Goal: Navigation & Orientation: Find specific page/section

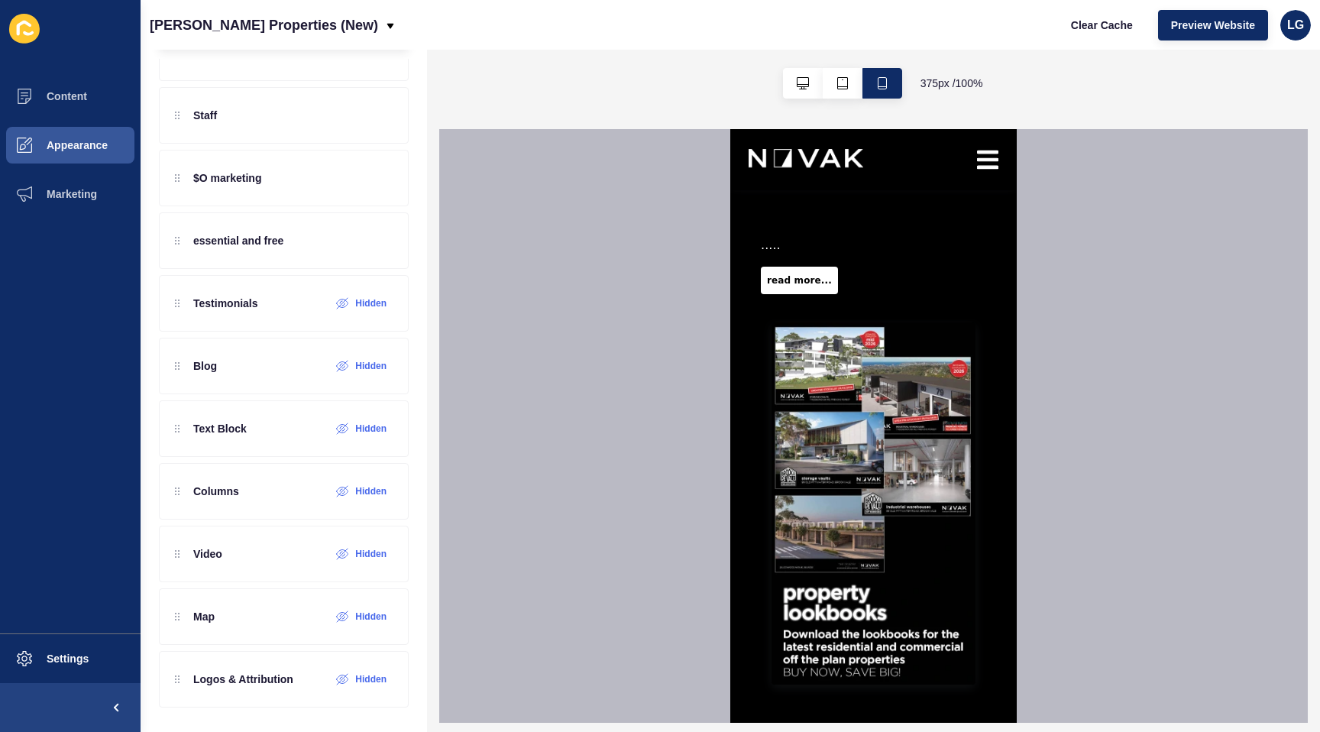
scroll to position [4323, 0]
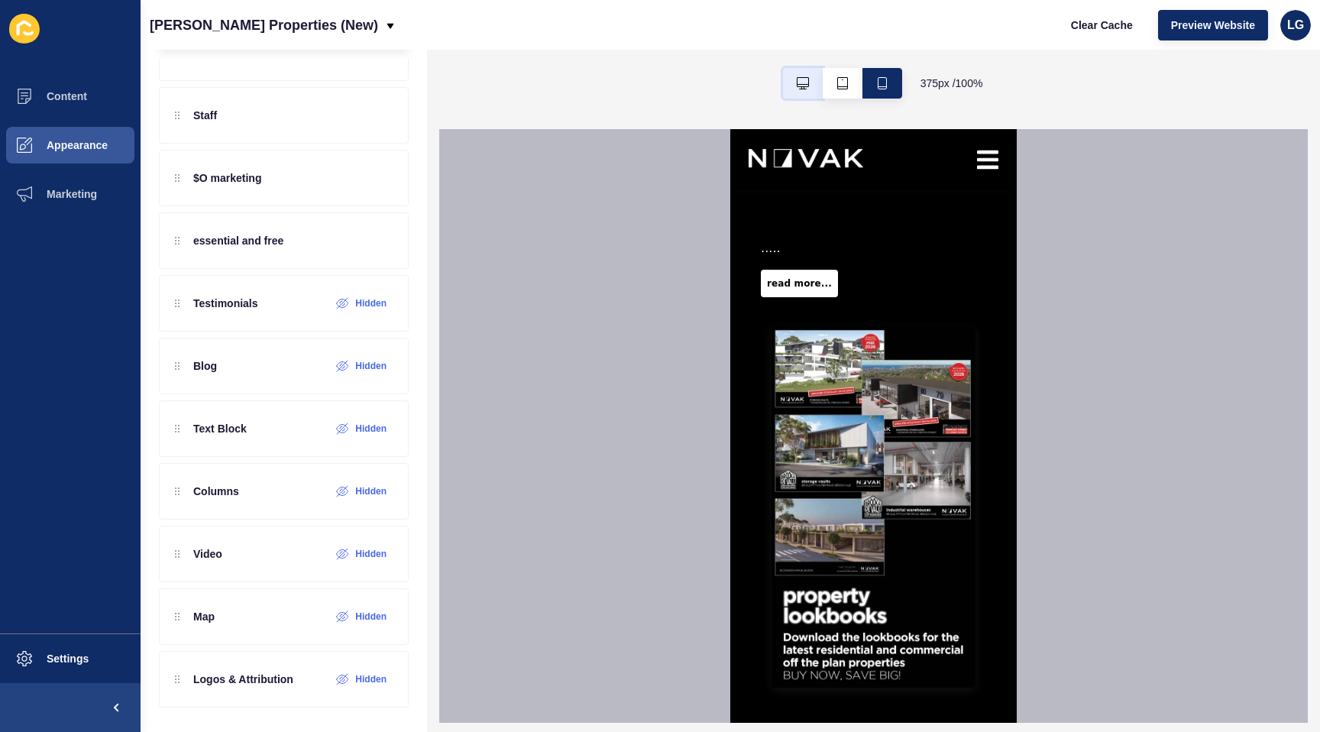
click at [793, 86] on button "button" at bounding box center [803, 83] width 40 height 31
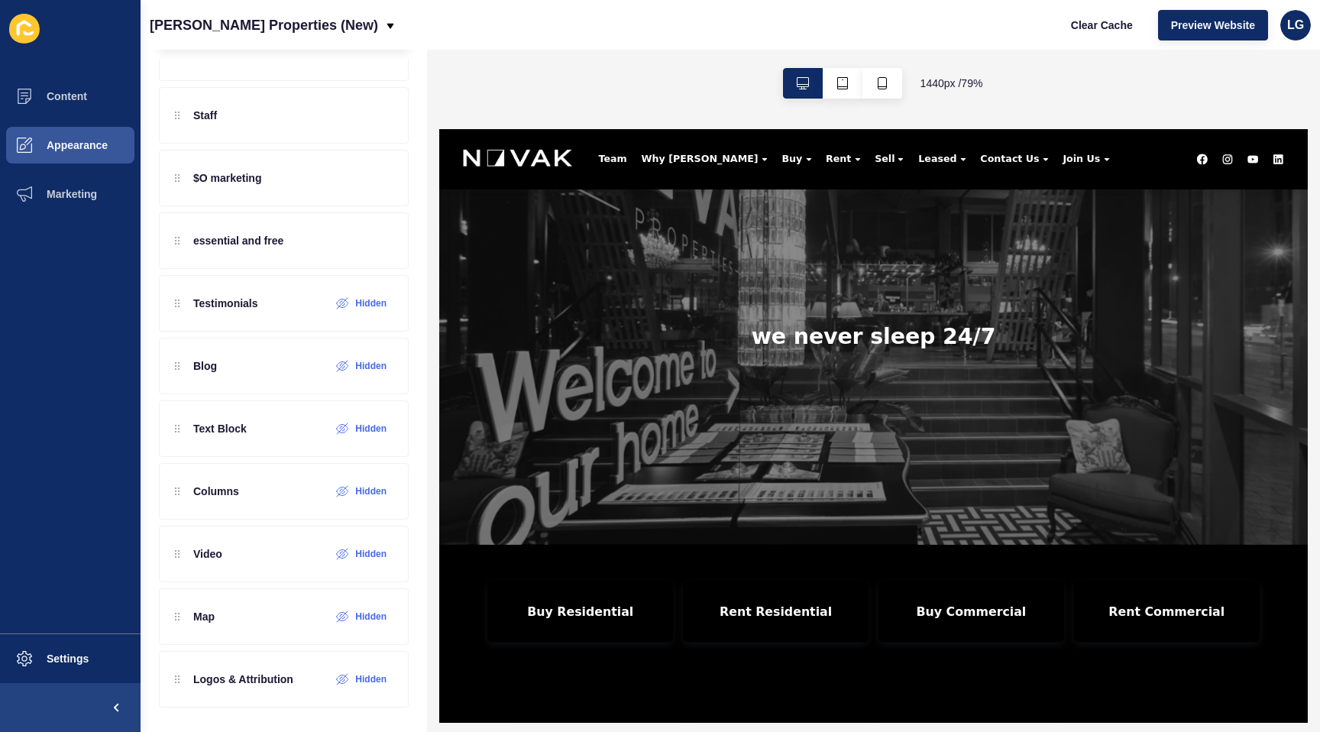
scroll to position [0, 0]
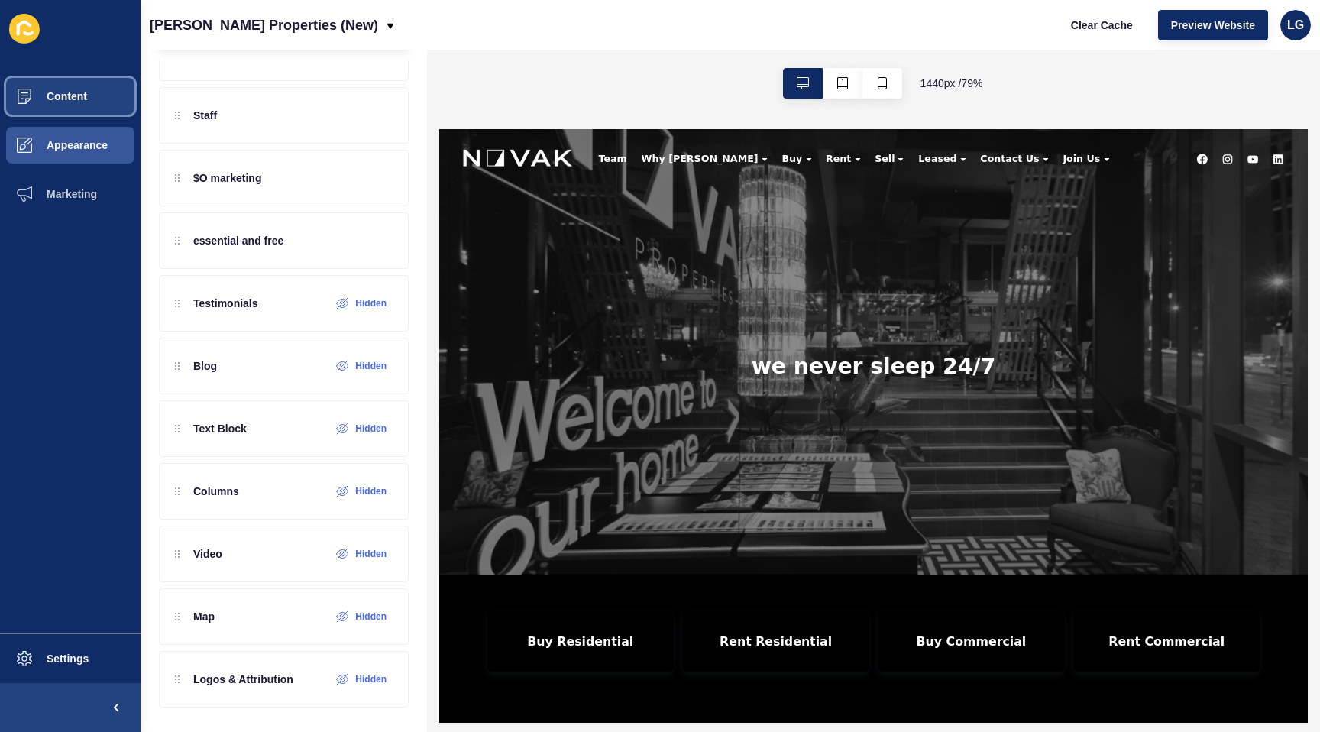
click at [77, 104] on button "Content" at bounding box center [70, 96] width 141 height 49
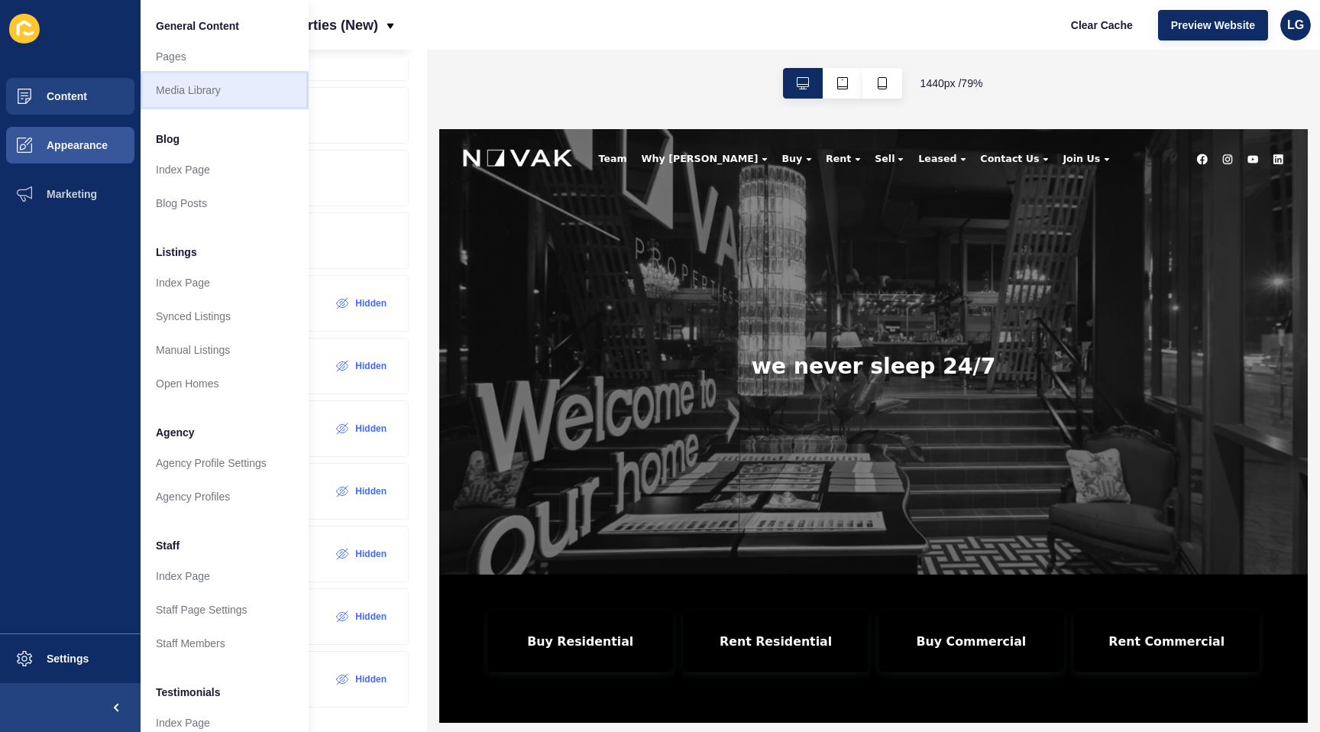
click at [216, 92] on link "Media Library" at bounding box center [225, 90] width 168 height 34
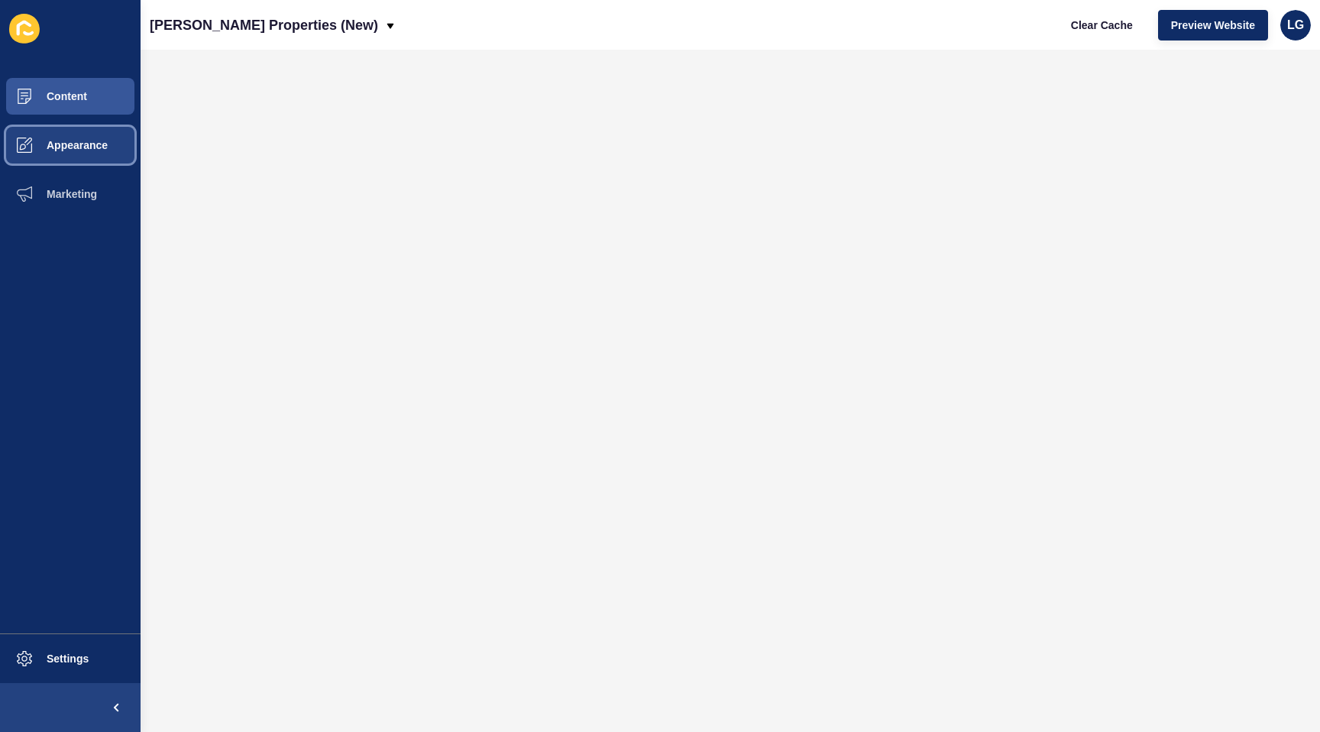
click at [54, 158] on button "Appearance" at bounding box center [70, 145] width 141 height 49
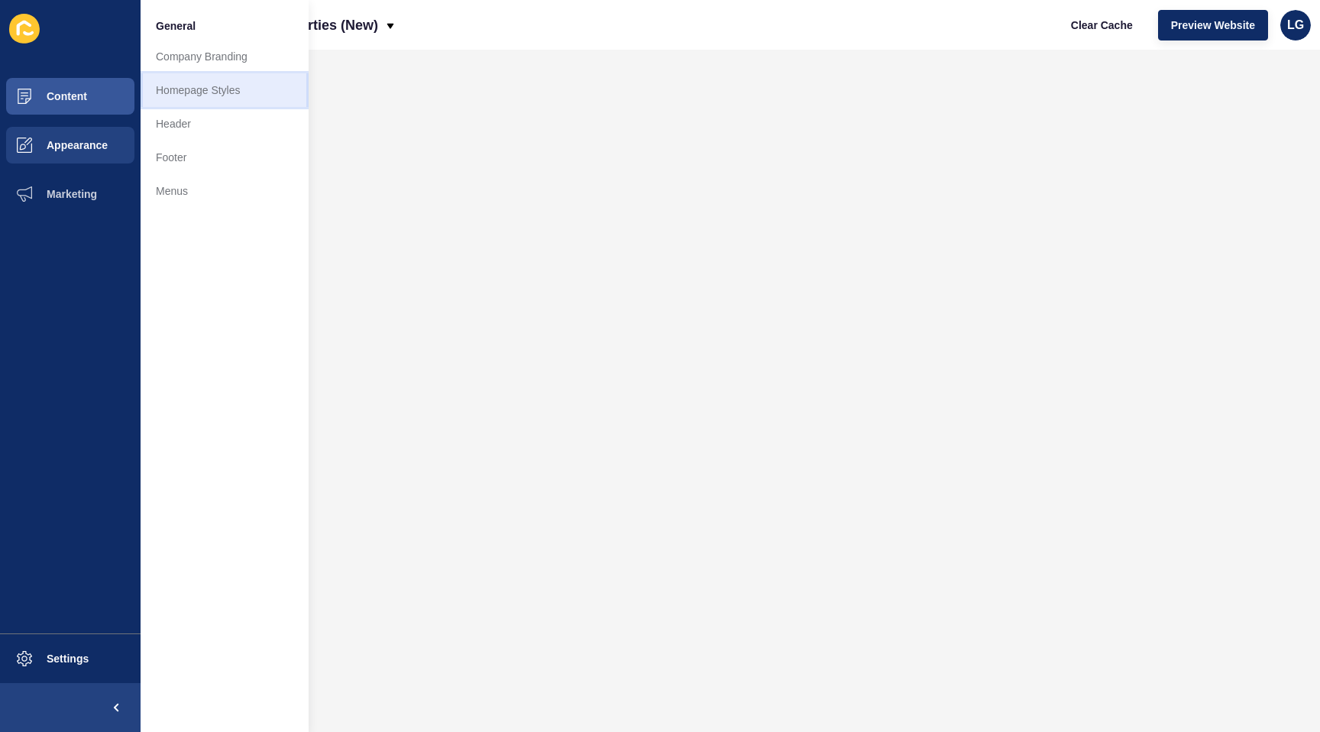
click at [218, 99] on link "Homepage Styles" at bounding box center [225, 90] width 168 height 34
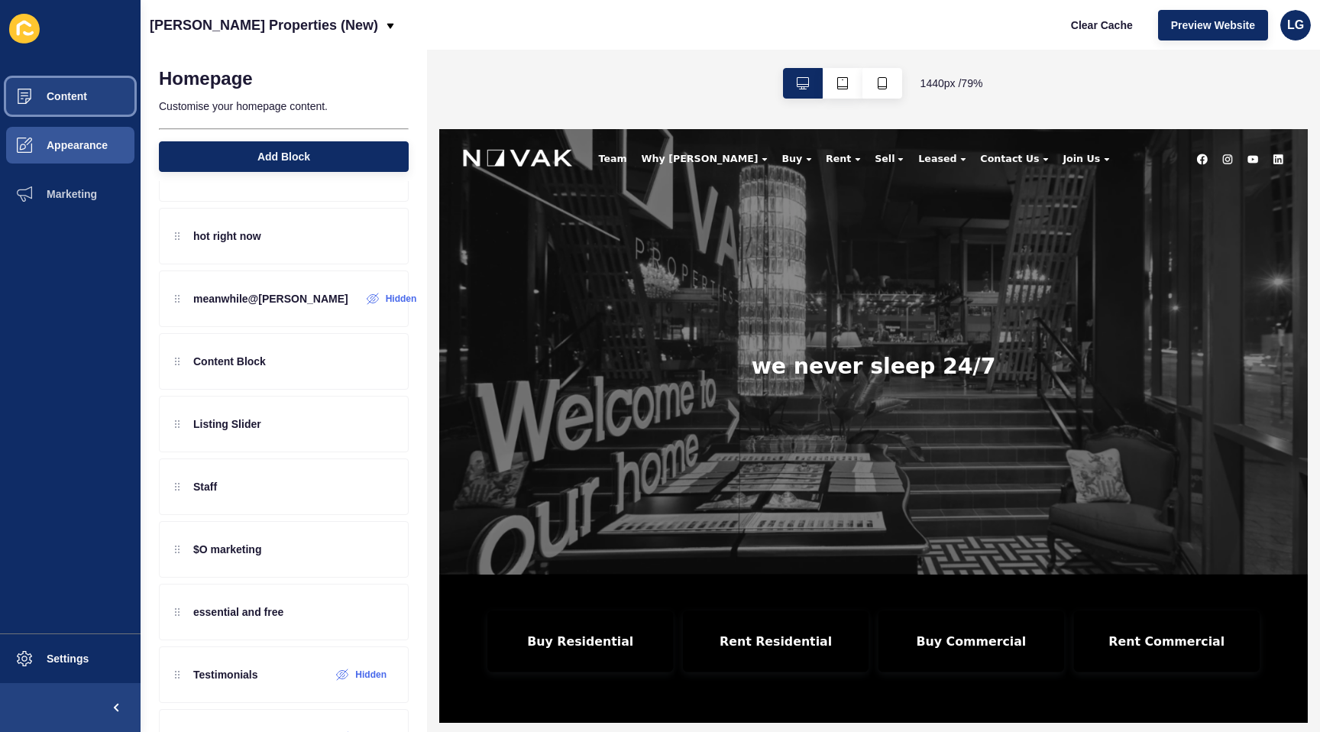
click at [80, 104] on button "Content" at bounding box center [70, 96] width 141 height 49
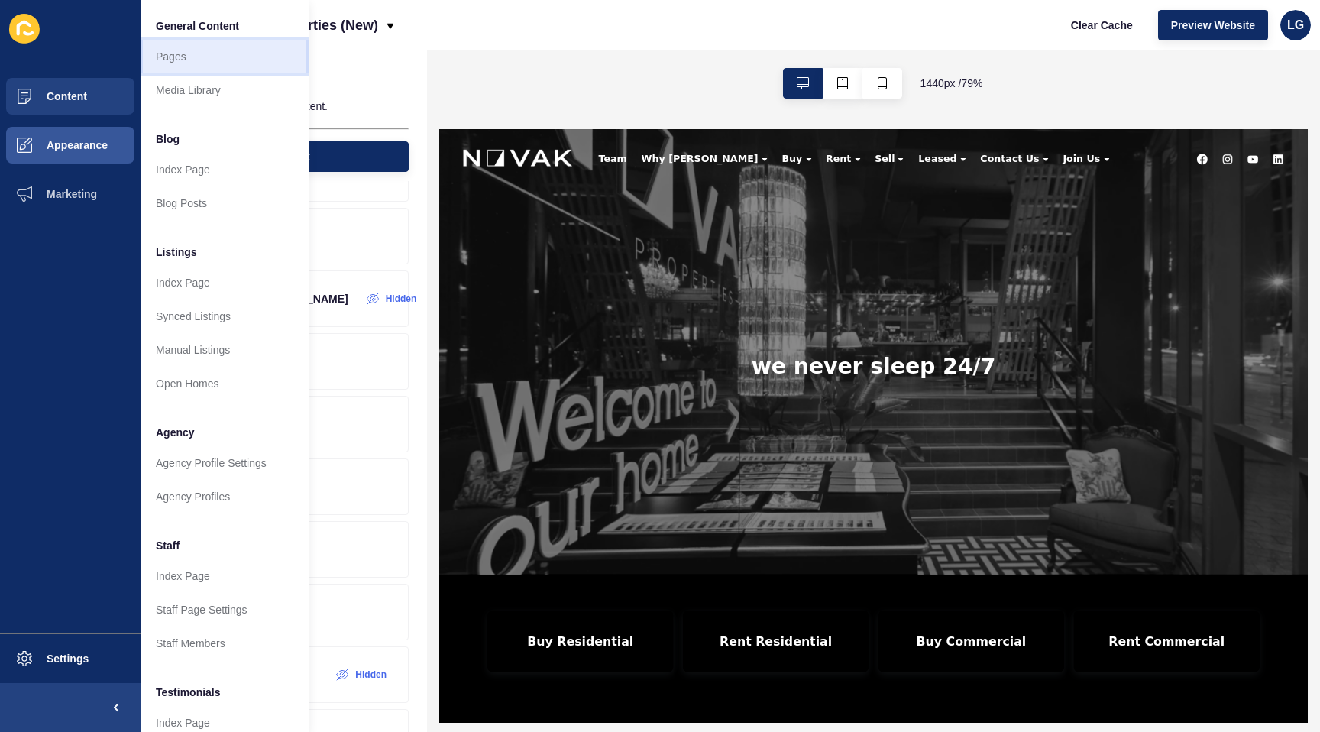
click at [245, 63] on link "Pages" at bounding box center [225, 57] width 168 height 34
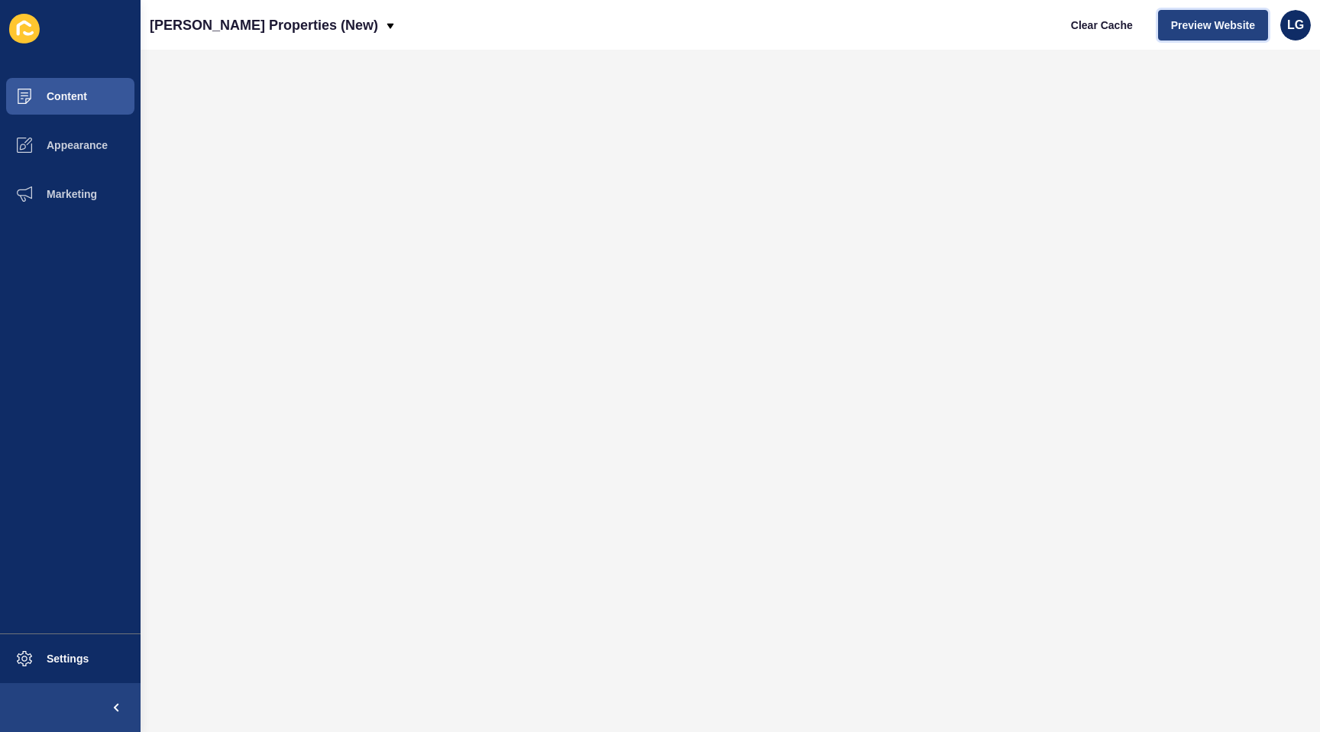
click at [1199, 24] on span "Preview Website" at bounding box center [1213, 25] width 84 height 15
click at [73, 98] on span "Content" at bounding box center [42, 96] width 89 height 12
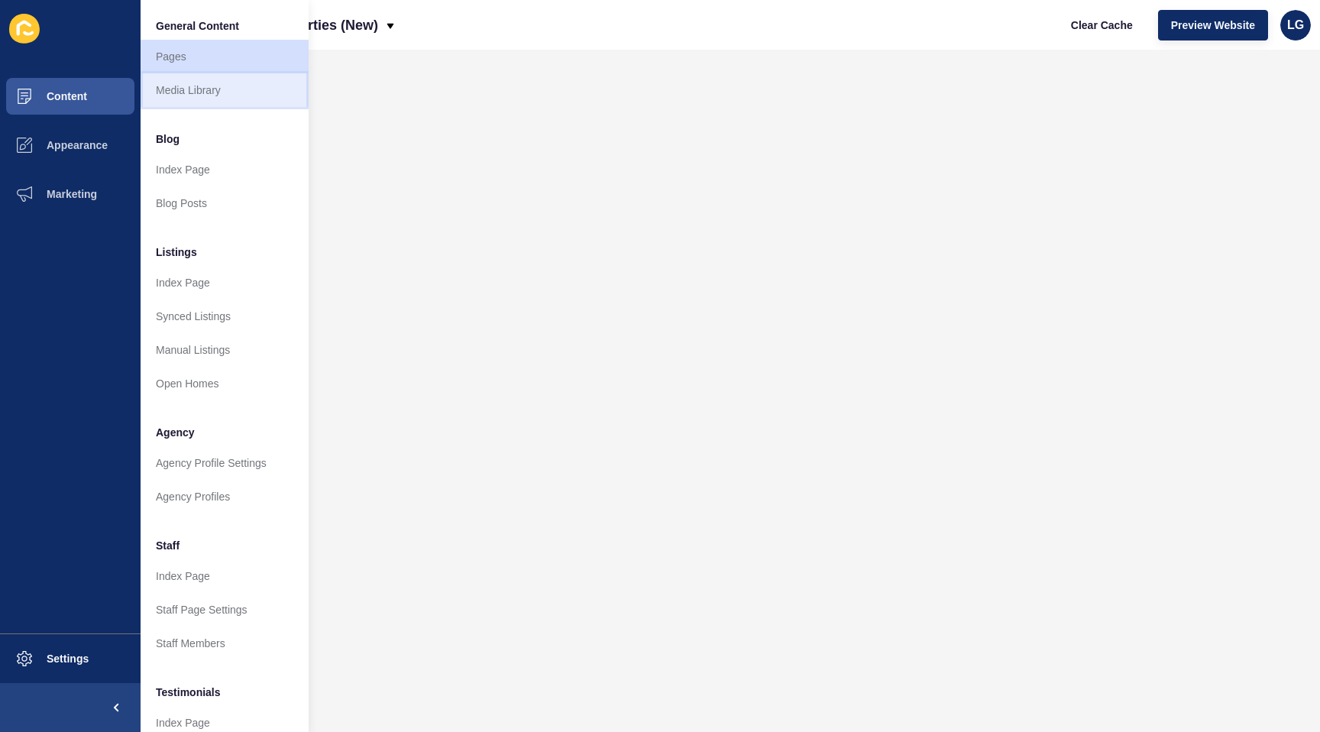
click at [172, 96] on link "Media Library" at bounding box center [225, 90] width 168 height 34
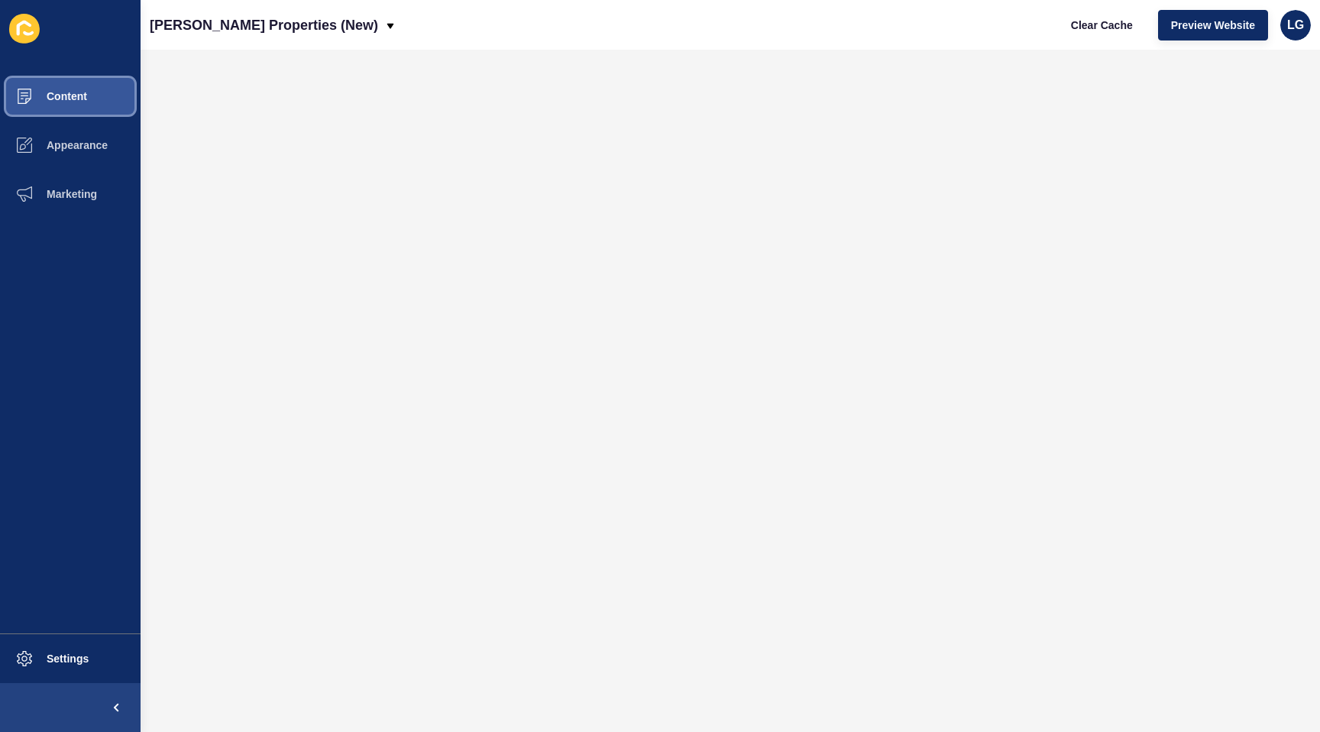
click at [86, 102] on span "Content" at bounding box center [42, 96] width 89 height 12
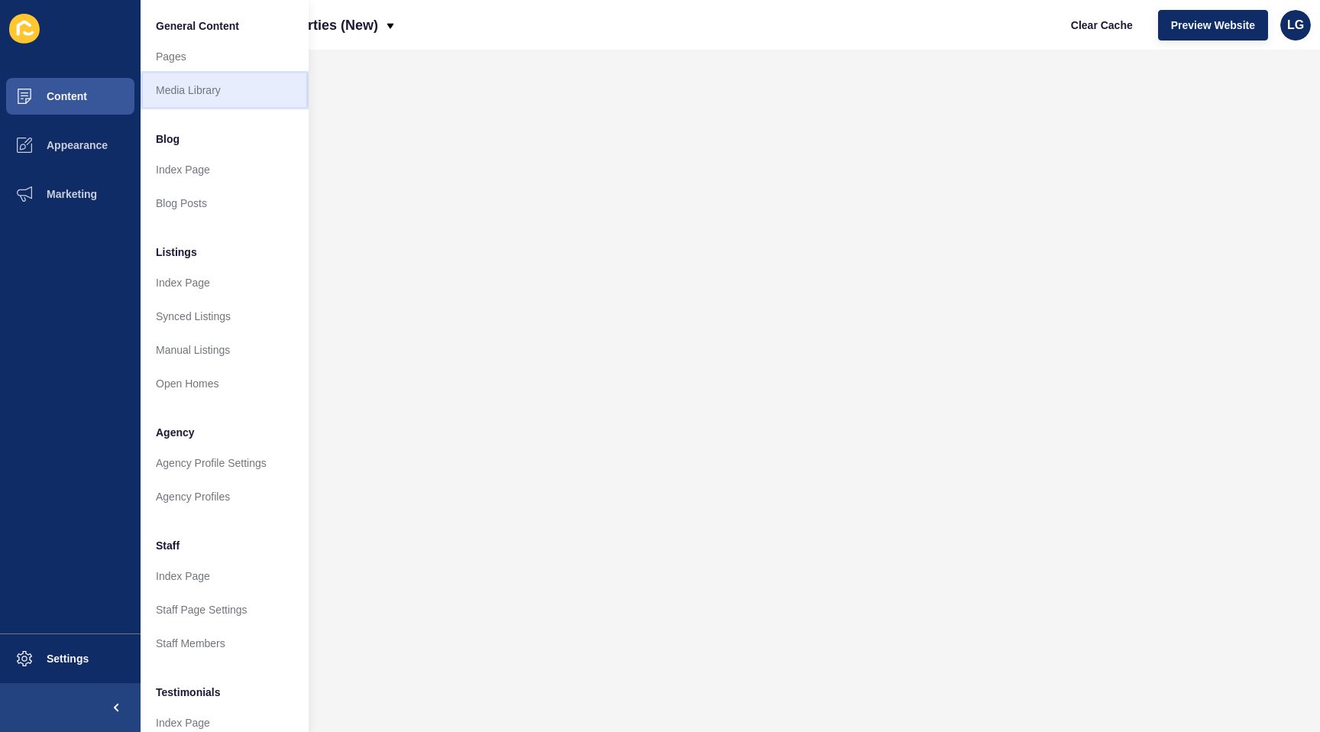
click at [212, 86] on link "Media Library" at bounding box center [225, 90] width 168 height 34
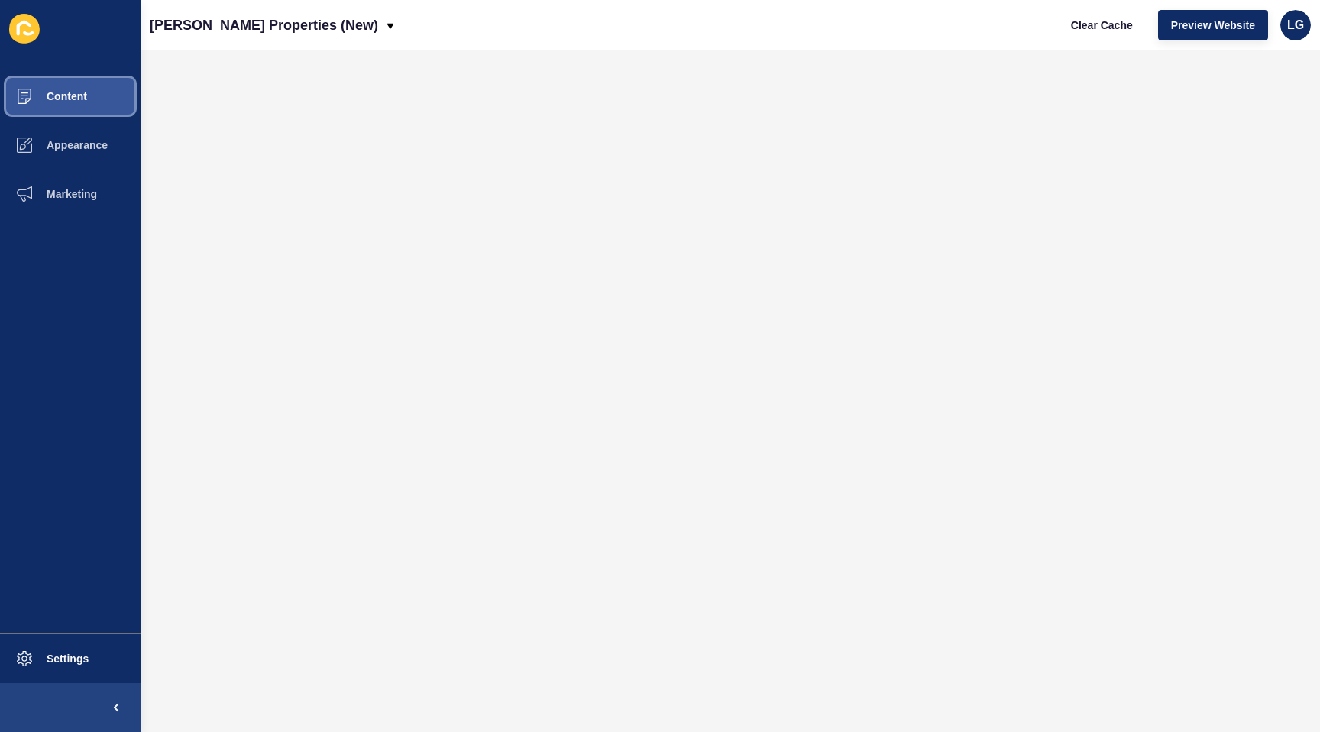
click at [75, 97] on span "Content" at bounding box center [42, 96] width 89 height 12
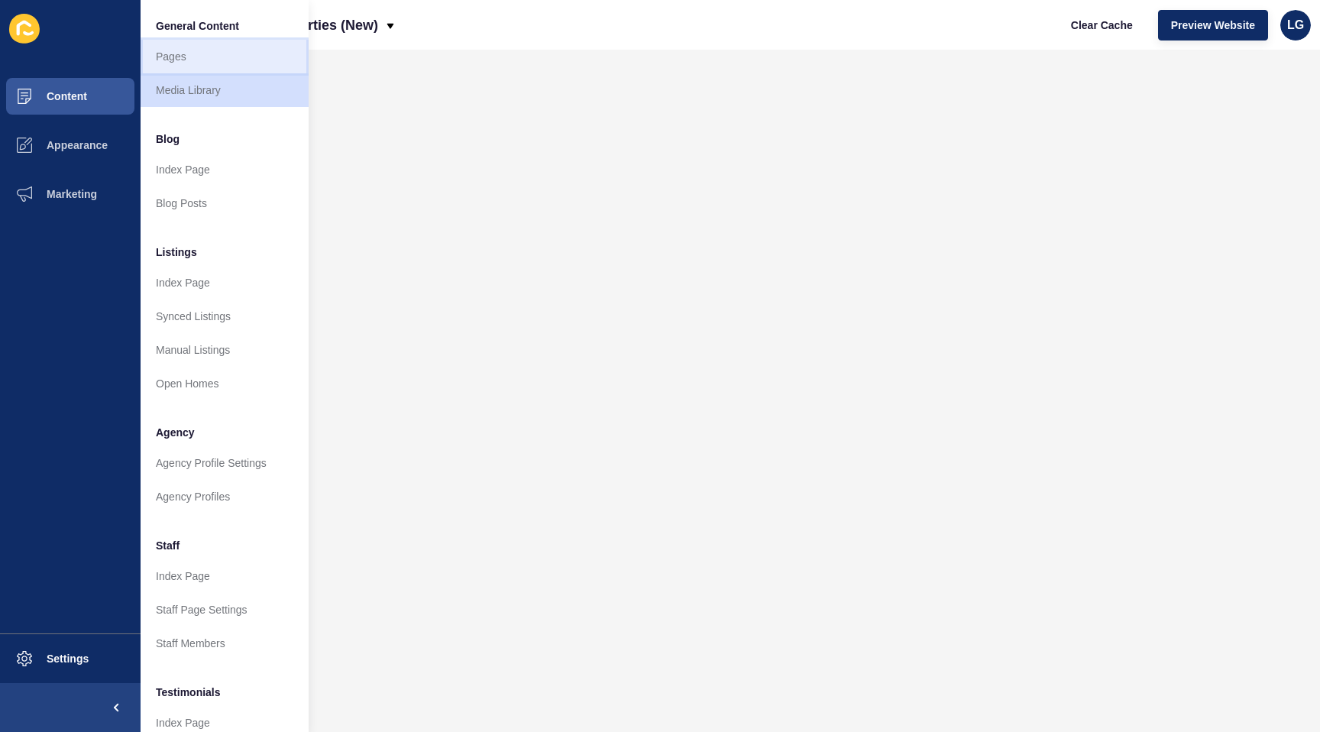
click at [208, 54] on link "Pages" at bounding box center [225, 57] width 168 height 34
